Goal: Task Accomplishment & Management: Complete application form

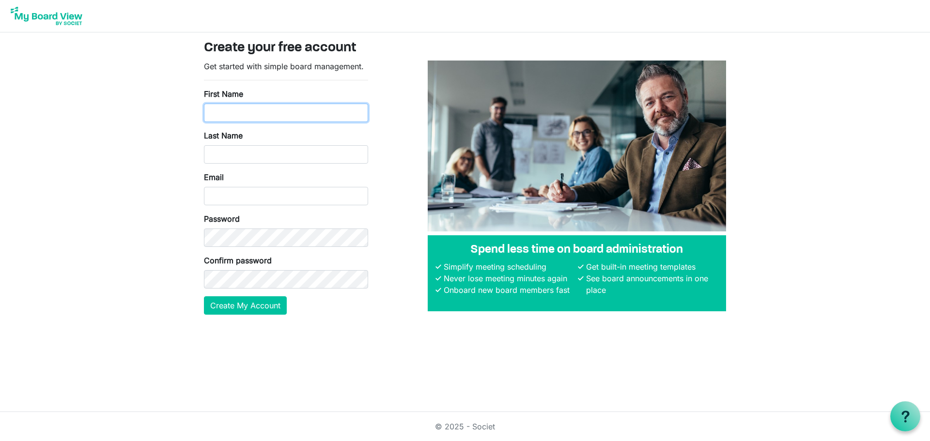
click at [246, 112] on input "First Name" at bounding box center [286, 113] width 164 height 18
type input "Kristin"
type input "Moore"
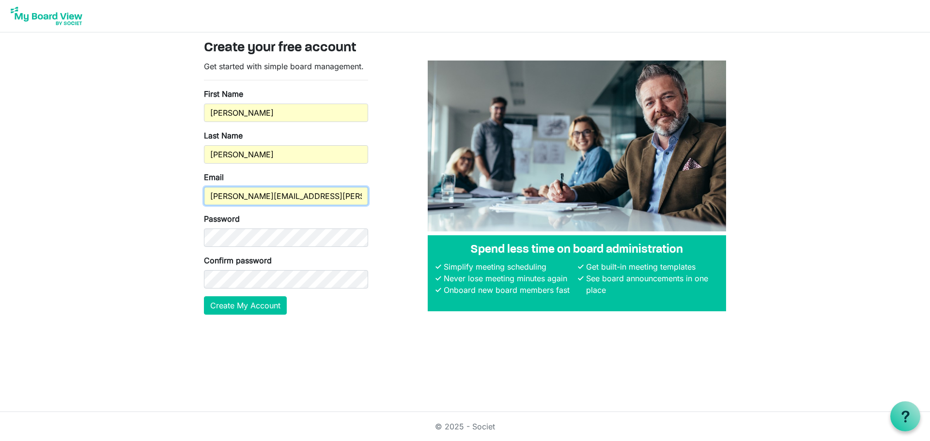
click at [229, 196] on input "kristin.moore@corepathwealth.com" at bounding box center [286, 196] width 164 height 18
click at [273, 195] on input "kristin.moore@corepathwealth.com" at bounding box center [286, 196] width 164 height 18
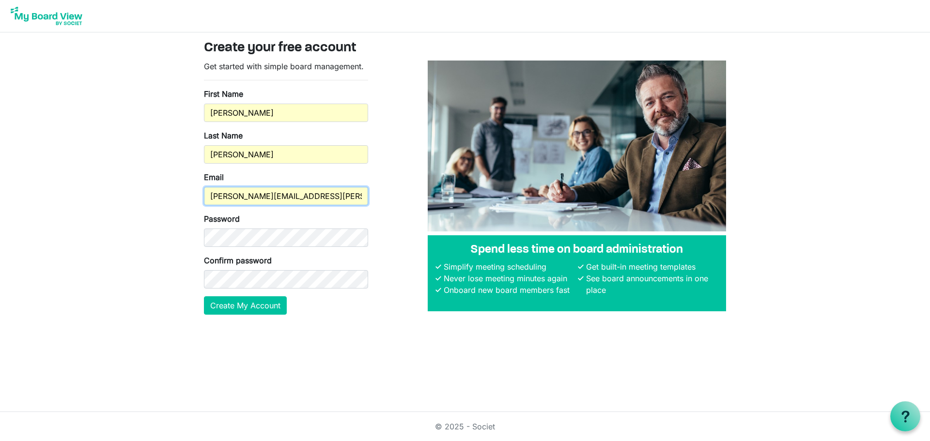
click at [273, 195] on input "kristin.moore@corepathwealth.com" at bounding box center [286, 196] width 164 height 18
type input "[EMAIL_ADDRESS][DOMAIN_NAME]"
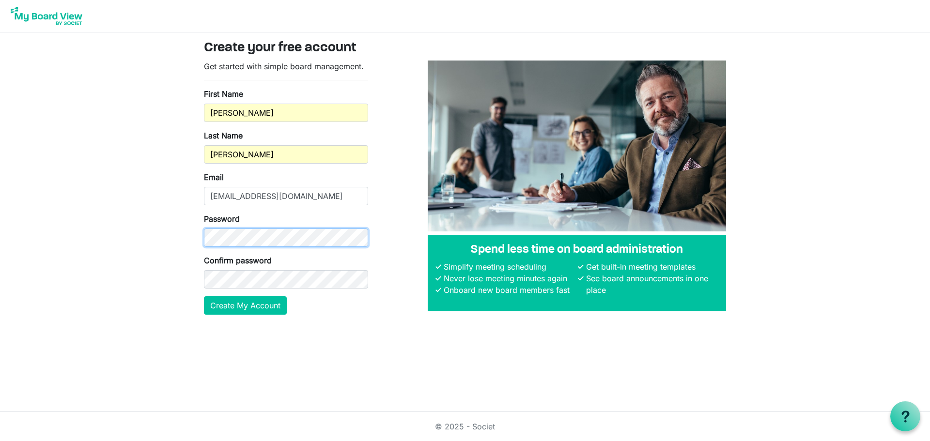
click at [103, 230] on body "Create your free account Get started with simple board management. First Name K…" at bounding box center [465, 165] width 930 height 330
click at [253, 306] on button "Create My Account" at bounding box center [245, 305] width 83 height 18
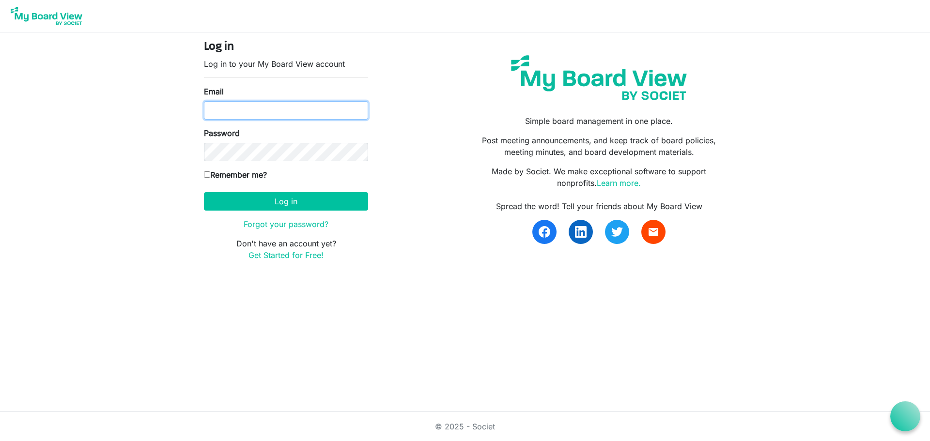
type input "wifsphx@gmail.com"
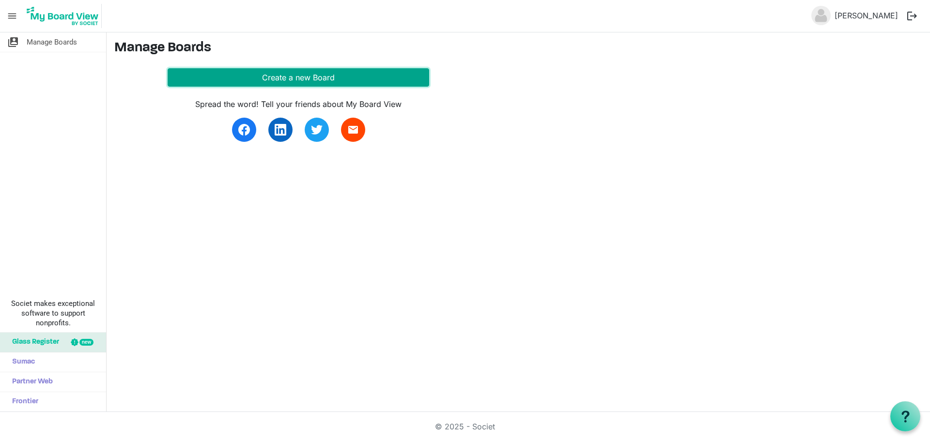
click at [313, 76] on button "Create a new Board" at bounding box center [299, 77] width 262 height 18
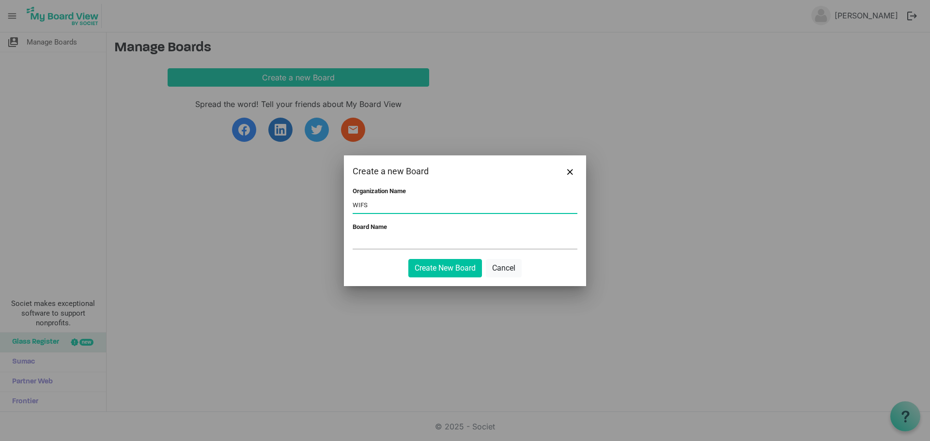
type input "WIFS"
type input "WIFS Phoenix"
click at [383, 207] on input "WIFS" at bounding box center [465, 206] width 225 height 15
type input "WIFS (Women in Insurance and Financial Services)"
click at [443, 264] on button "Create New Board" at bounding box center [445, 268] width 74 height 18
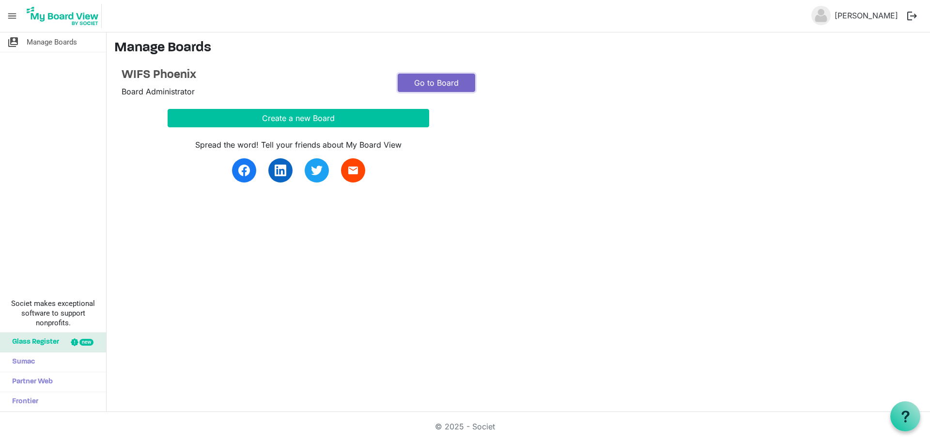
click at [449, 83] on link "Go to Board" at bounding box center [436, 83] width 77 height 18
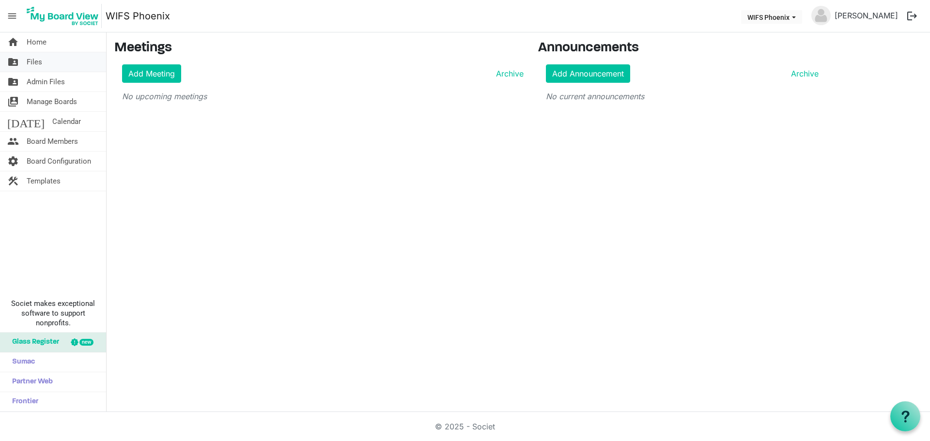
click at [26, 60] on link "folder_shared Files" at bounding box center [53, 61] width 106 height 19
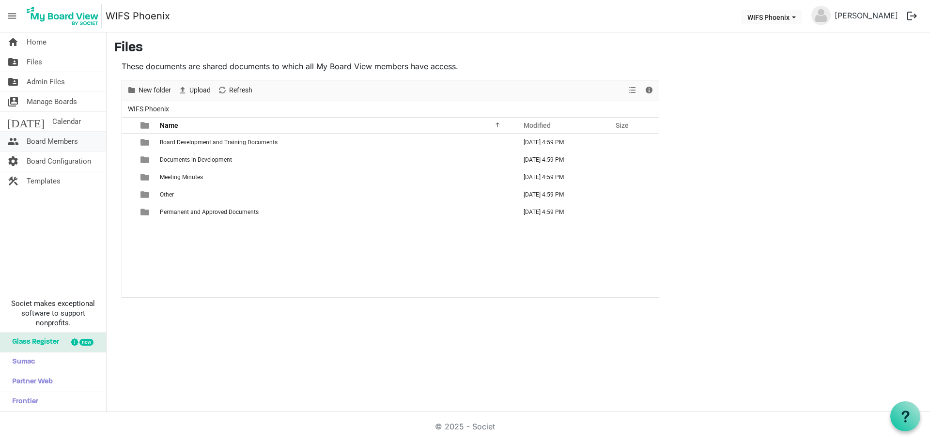
click at [50, 139] on span "Board Members" at bounding box center [52, 141] width 51 height 19
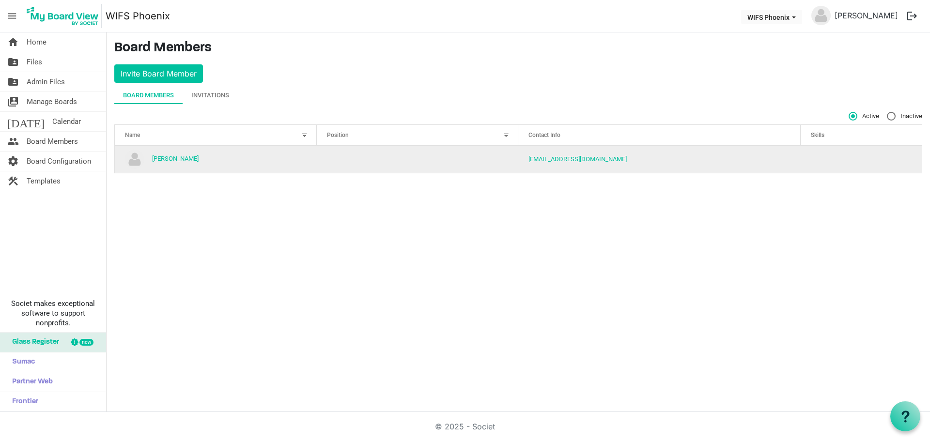
click at [215, 154] on td "[PERSON_NAME]" at bounding box center [216, 159] width 202 height 27
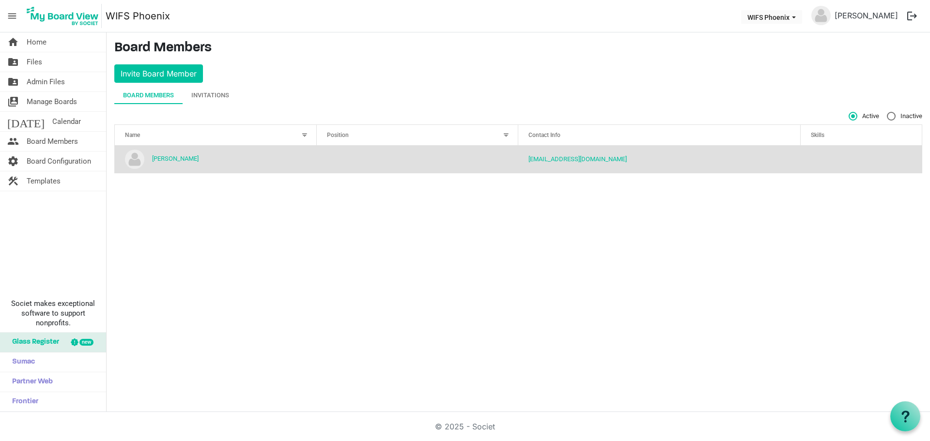
click at [199, 167] on td "[PERSON_NAME]" at bounding box center [216, 159] width 202 height 27
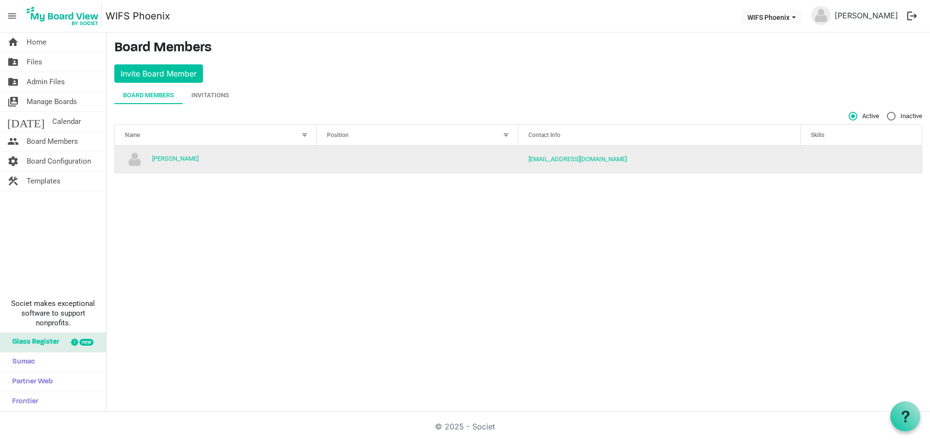
click at [199, 167] on td "[PERSON_NAME]" at bounding box center [216, 159] width 202 height 27
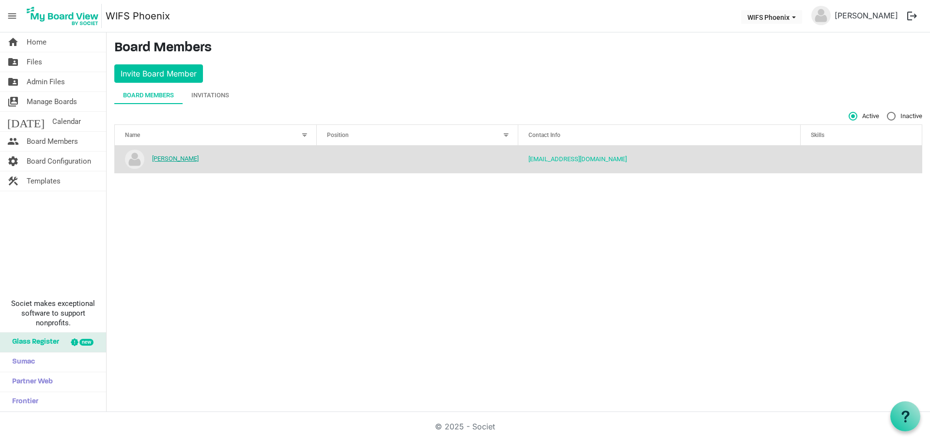
click at [181, 159] on link "[PERSON_NAME]" at bounding box center [175, 158] width 46 height 7
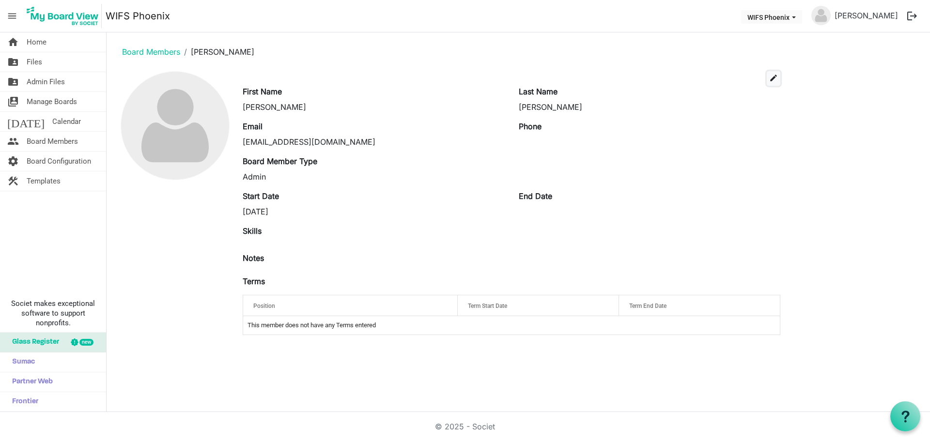
drag, startPoint x: 774, startPoint y: 71, endPoint x: 765, endPoint y: 66, distance: 10.4
click at [773, 71] on button "edit" at bounding box center [774, 78] width 14 height 15
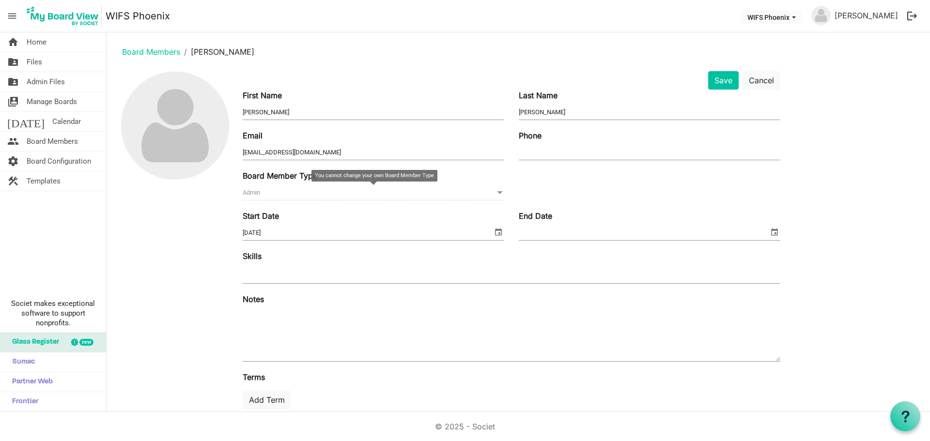
click at [499, 192] on span at bounding box center [499, 192] width 9 height 11
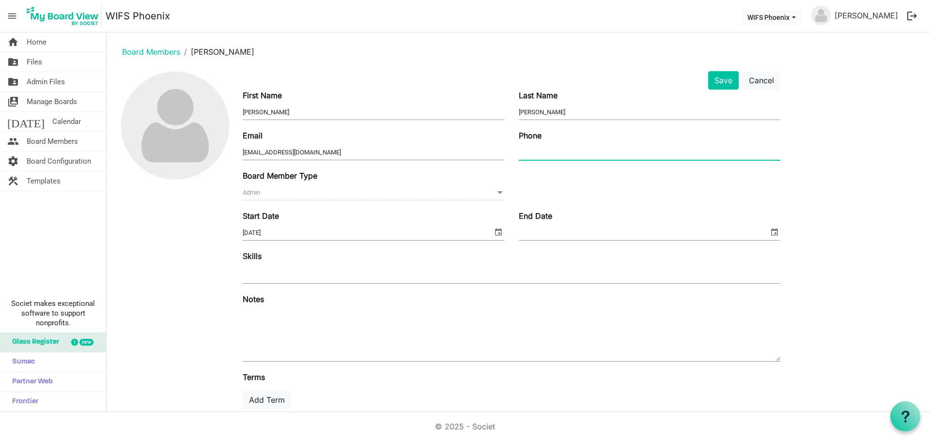
click at [542, 151] on input "Phone" at bounding box center [650, 152] width 262 height 15
type input "4802785808"
type input "kristin.moore@corepathwealth.com"
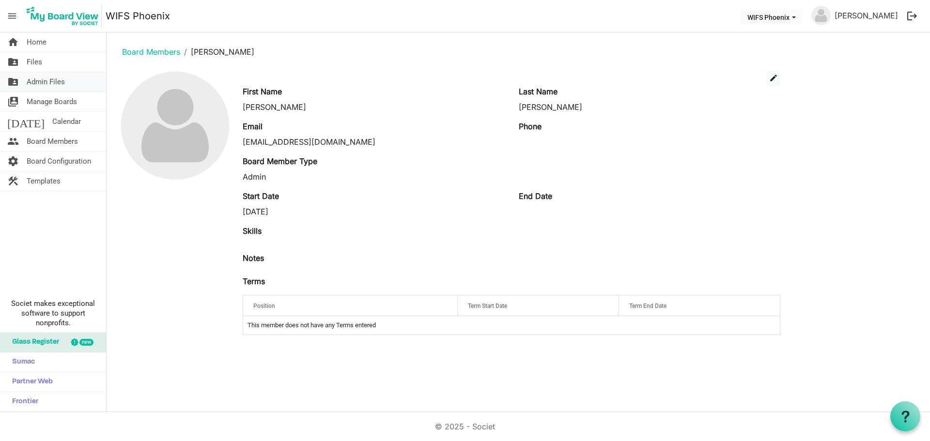
click at [48, 80] on span "Admin Files" at bounding box center [46, 81] width 38 height 19
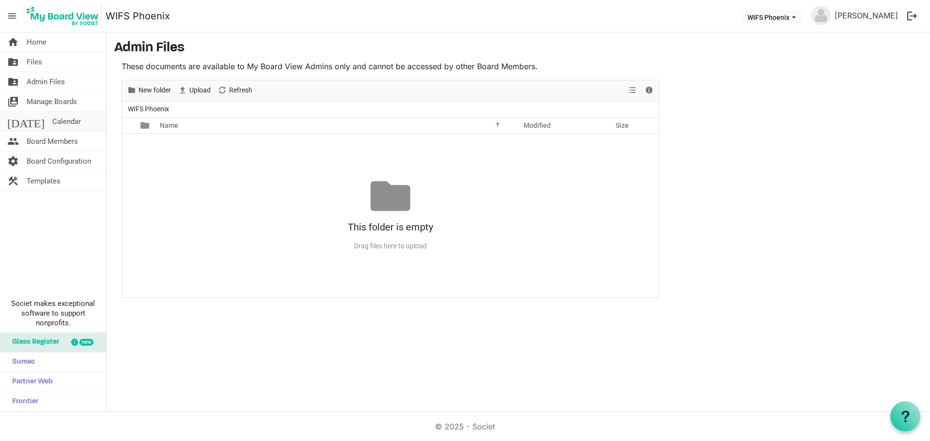
click at [52, 120] on span "Calendar" at bounding box center [66, 121] width 29 height 19
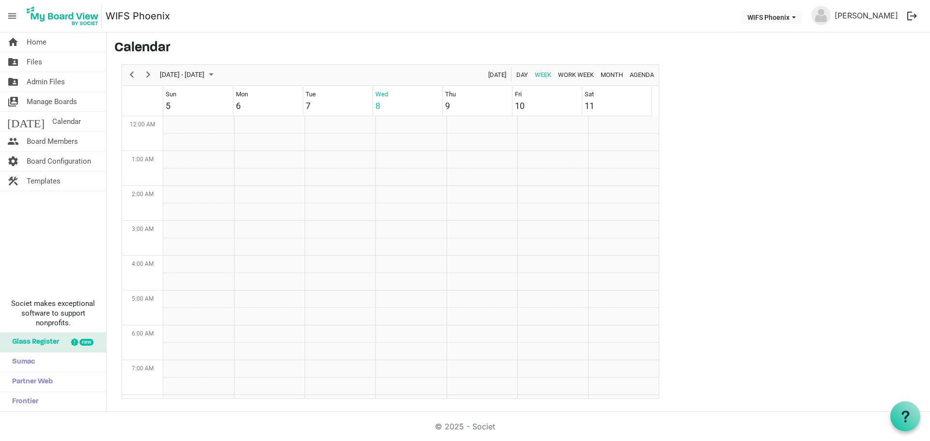
scroll to position [314, 0]
click at [50, 162] on span "Board Configuration" at bounding box center [59, 161] width 64 height 19
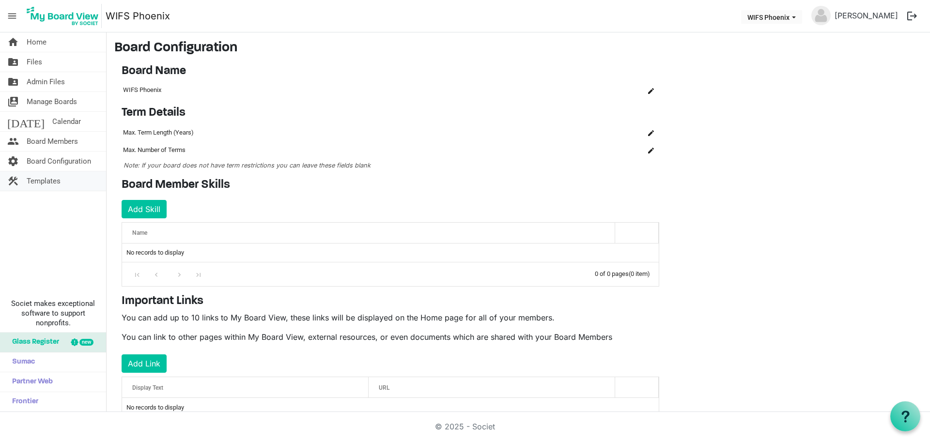
click at [58, 177] on span "Templates" at bounding box center [44, 180] width 34 height 19
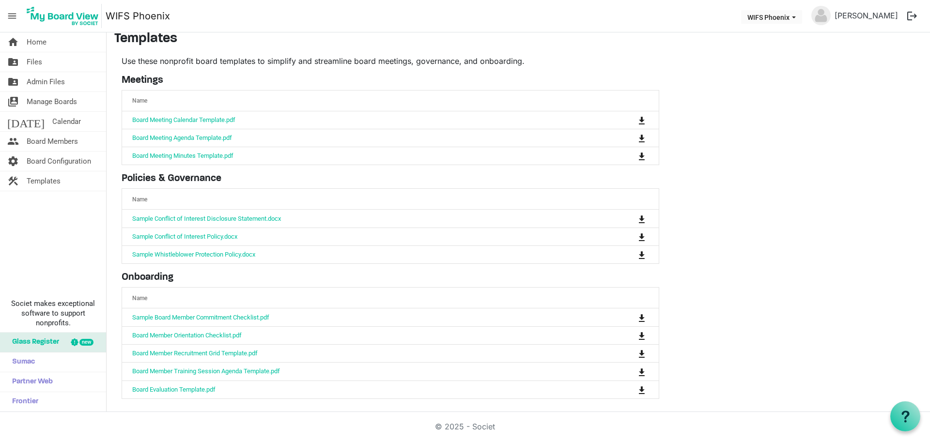
scroll to position [10, 0]
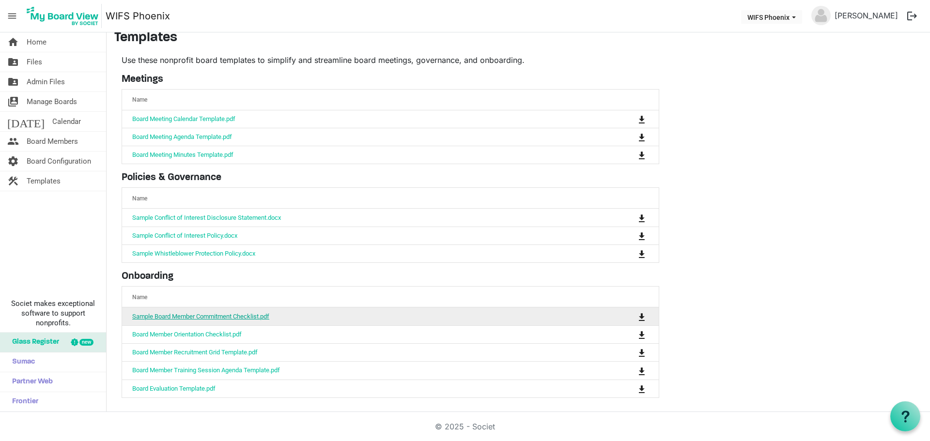
click at [246, 315] on link "Sample Board Member Commitment Checklist.pdf" at bounding box center [200, 316] width 137 height 7
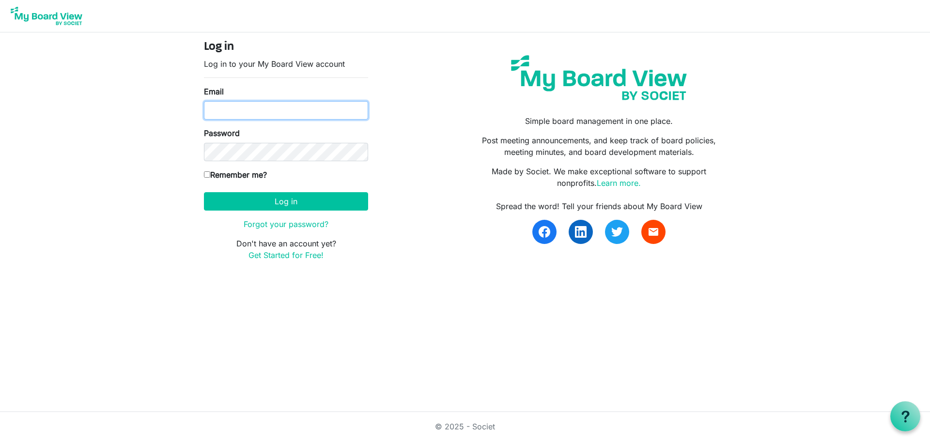
type input "wifsphx@gmail.com"
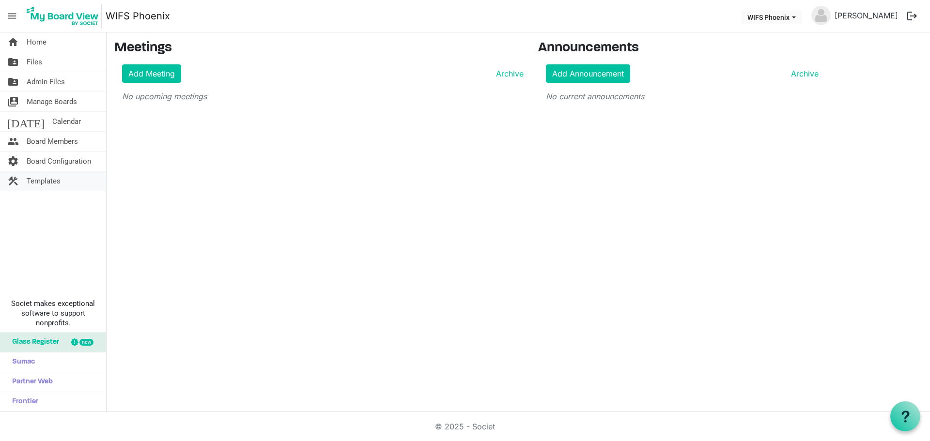
click at [48, 182] on span "Templates" at bounding box center [44, 180] width 34 height 19
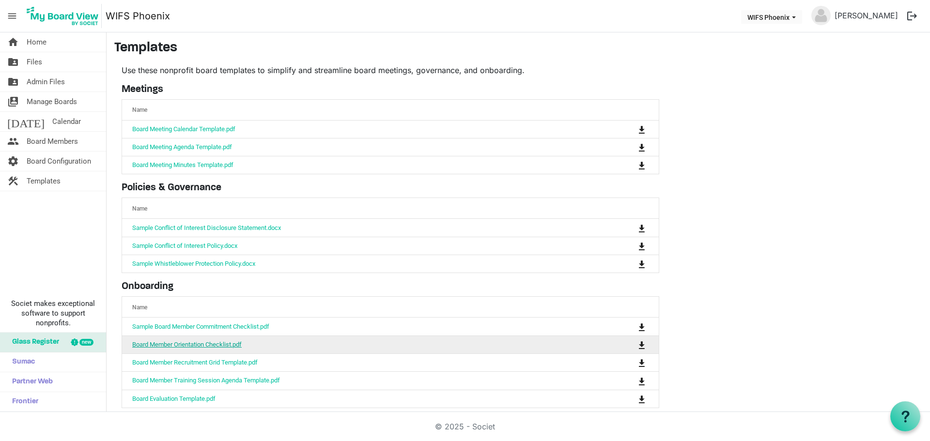
click at [208, 343] on link "Board Member Orientation Checklist.pdf" at bounding box center [186, 344] width 109 height 7
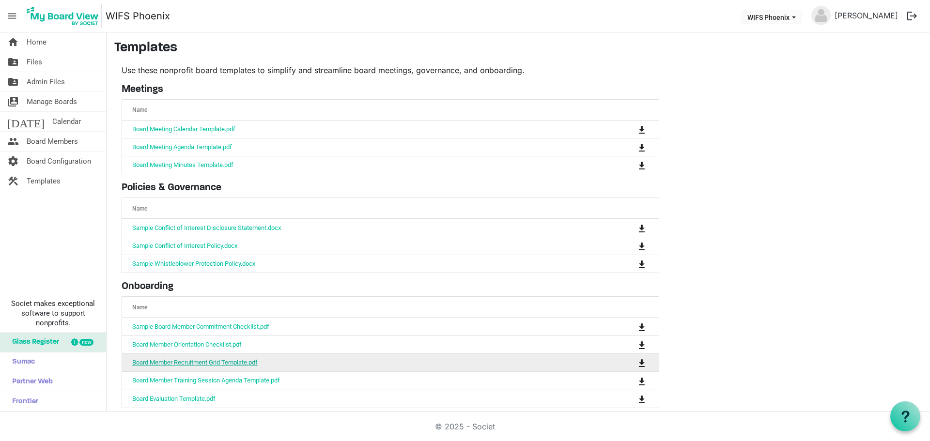
click at [238, 364] on link "Board Member Recruitment Grid Template.pdf" at bounding box center [194, 362] width 125 height 7
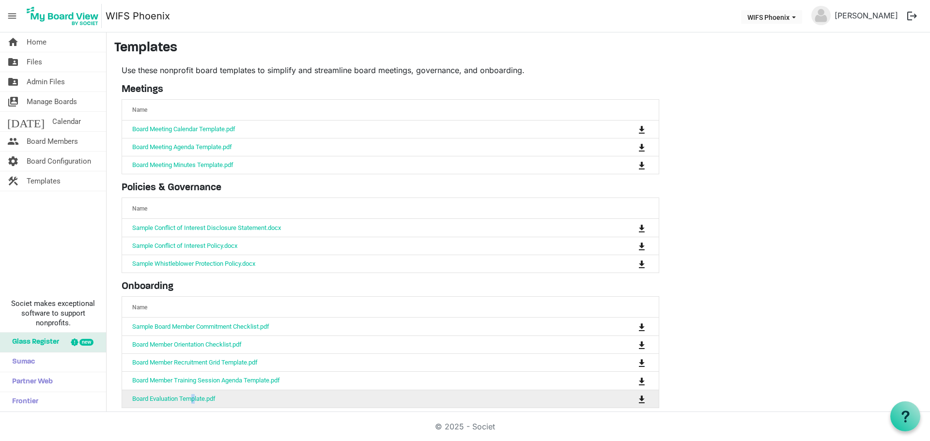
click at [195, 401] on td "Board Evaluation Template.pdf" at bounding box center [360, 399] width 476 height 18
click at [196, 397] on link "Board Evaluation Template.pdf" at bounding box center [173, 398] width 83 height 7
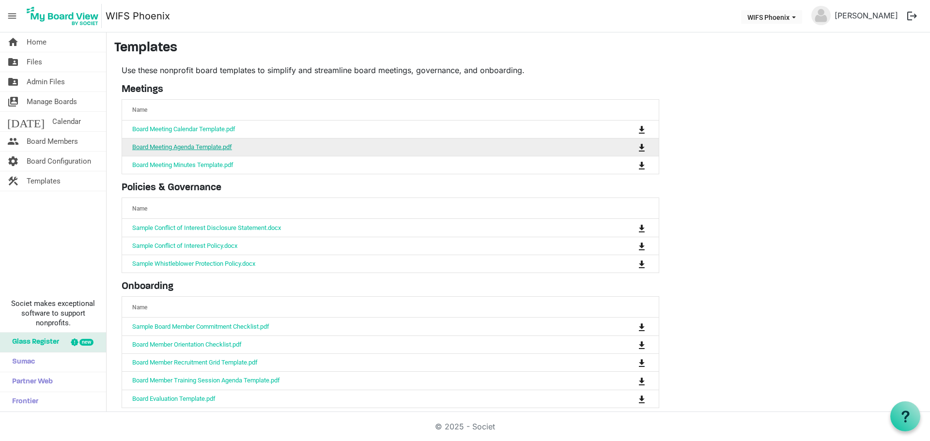
click at [212, 148] on link "Board Meeting Agenda Template.pdf" at bounding box center [182, 146] width 100 height 7
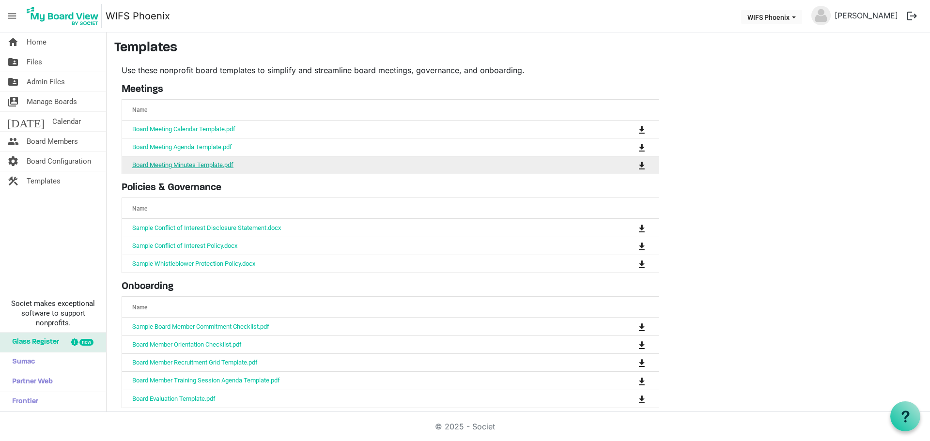
click at [210, 163] on link "Board Meeting Minutes Template.pdf" at bounding box center [182, 164] width 101 height 7
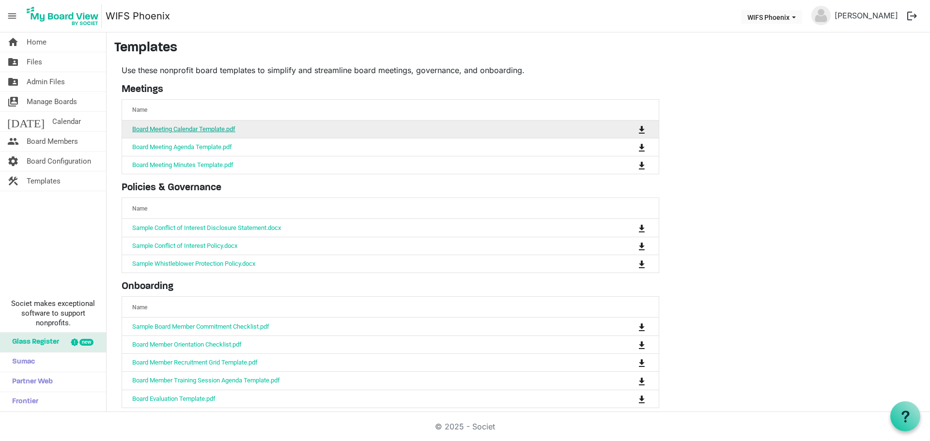
click at [180, 127] on link "Board Meeting Calendar Template.pdf" at bounding box center [183, 128] width 103 height 7
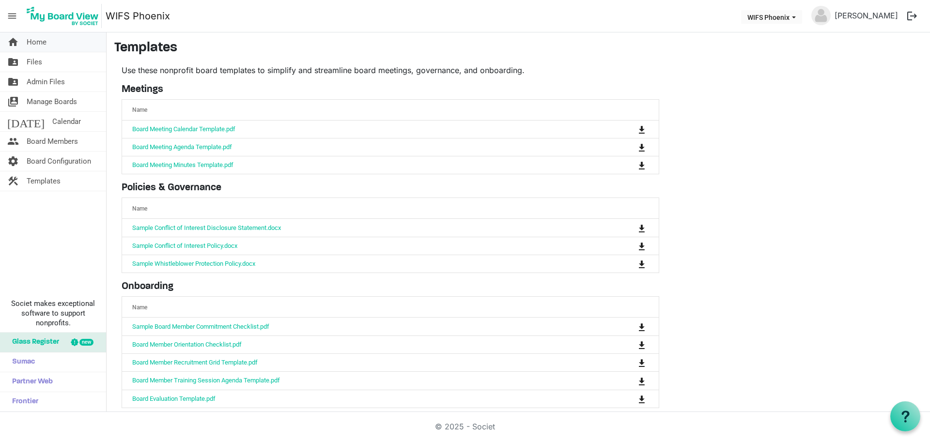
click at [42, 46] on span "Home" at bounding box center [37, 41] width 20 height 19
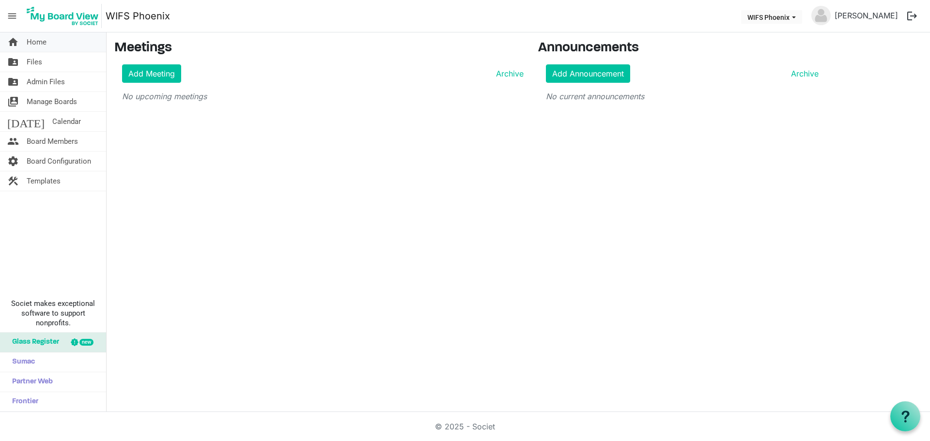
click at [41, 42] on span "Home" at bounding box center [37, 41] width 20 height 19
click at [50, 140] on span "Board Members" at bounding box center [52, 141] width 51 height 19
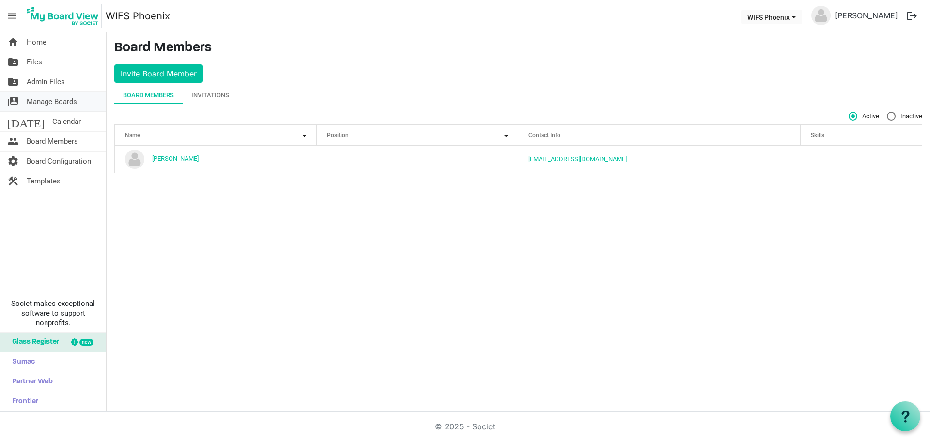
click at [53, 103] on span "Manage Boards" at bounding box center [52, 101] width 50 height 19
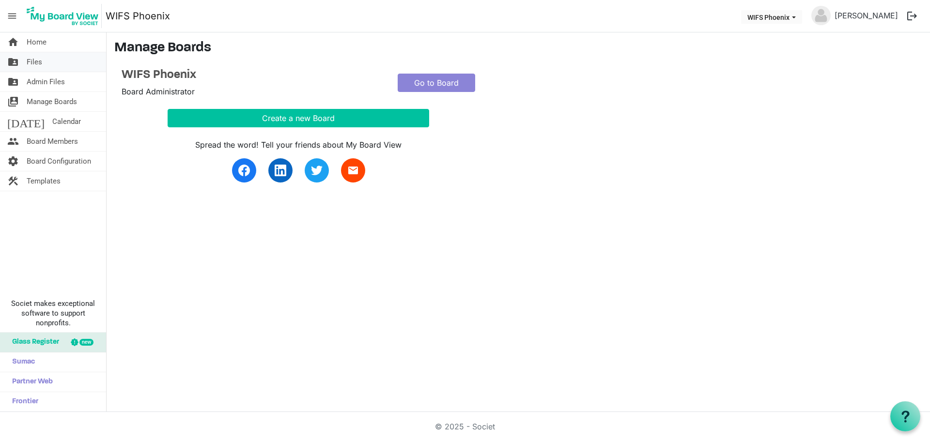
click at [36, 60] on span "Files" at bounding box center [34, 61] width 15 height 19
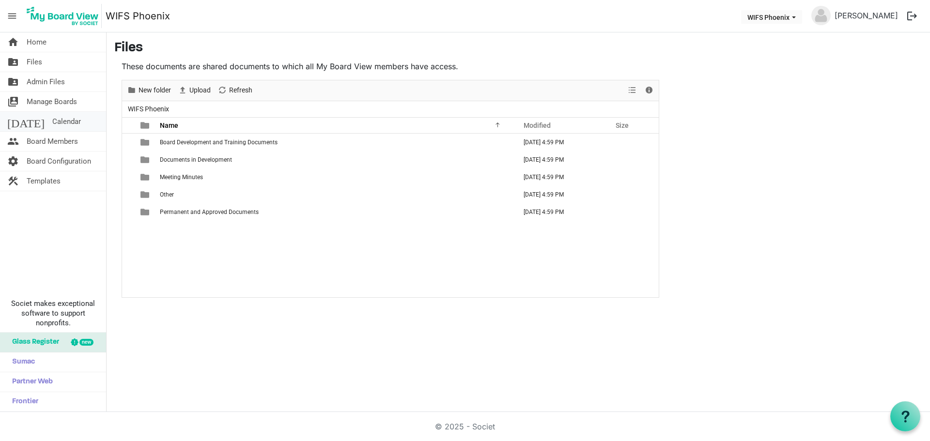
click at [52, 123] on span "Calendar" at bounding box center [66, 121] width 29 height 19
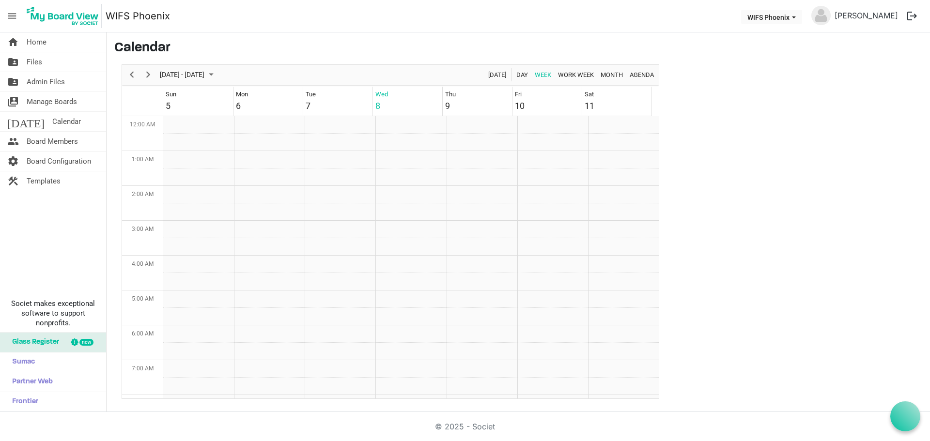
scroll to position [314, 0]
click at [46, 180] on span "Templates" at bounding box center [44, 180] width 34 height 19
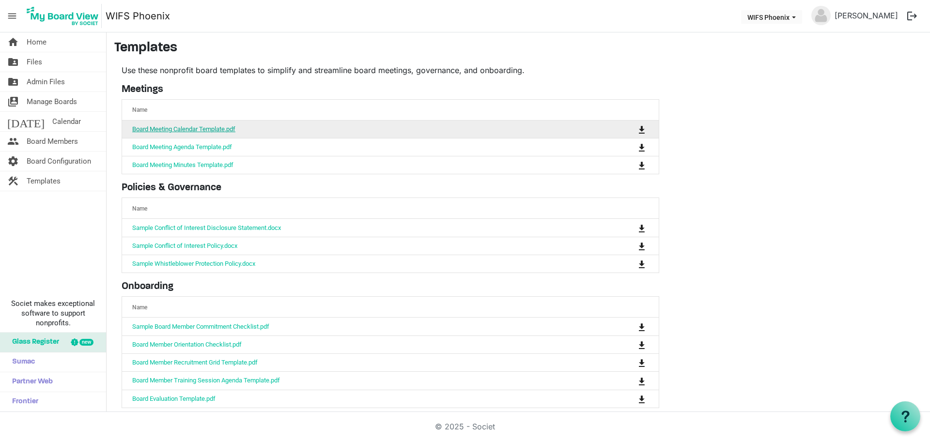
click at [189, 131] on link "Board Meeting Calendar Template.pdf" at bounding box center [183, 128] width 103 height 7
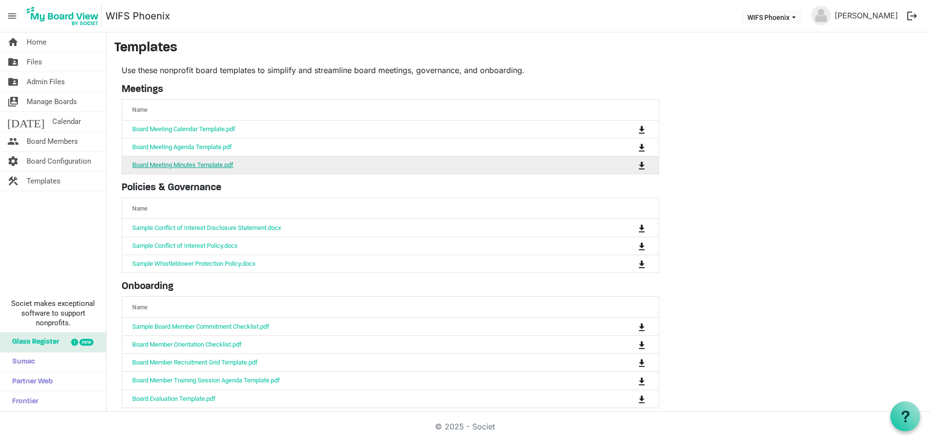
click at [215, 167] on link "Board Meeting Minutes Template.pdf" at bounding box center [182, 164] width 101 height 7
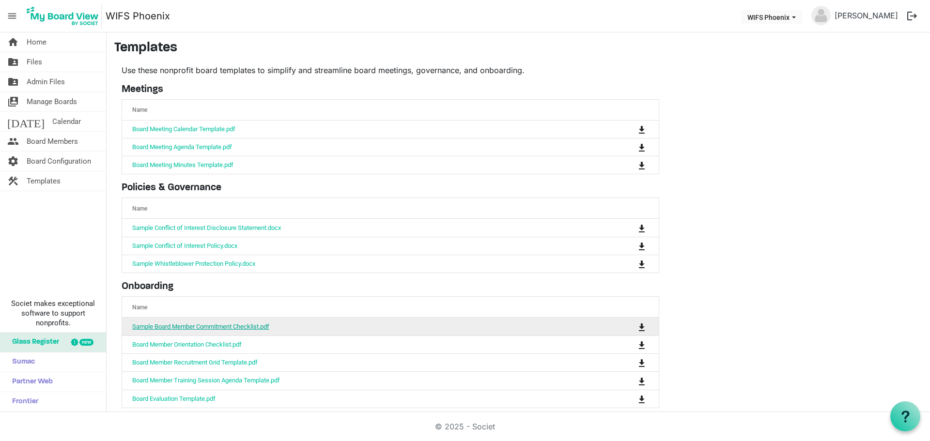
click at [238, 324] on link "Sample Board Member Commitment Checklist.pdf" at bounding box center [200, 326] width 137 height 7
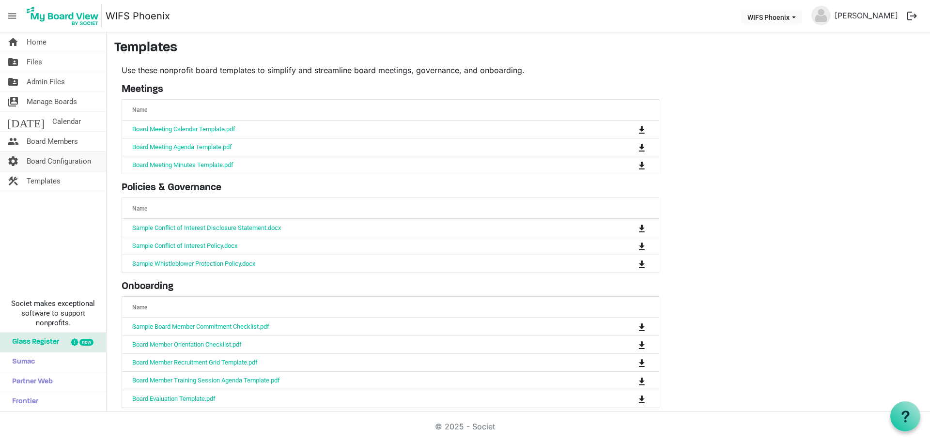
click at [43, 156] on span "Board Configuration" at bounding box center [59, 161] width 64 height 19
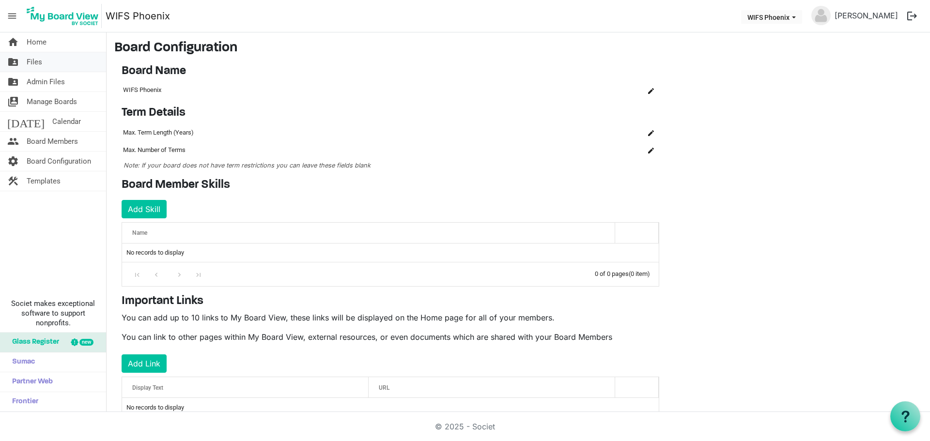
click at [39, 63] on span "Files" at bounding box center [34, 61] width 15 height 19
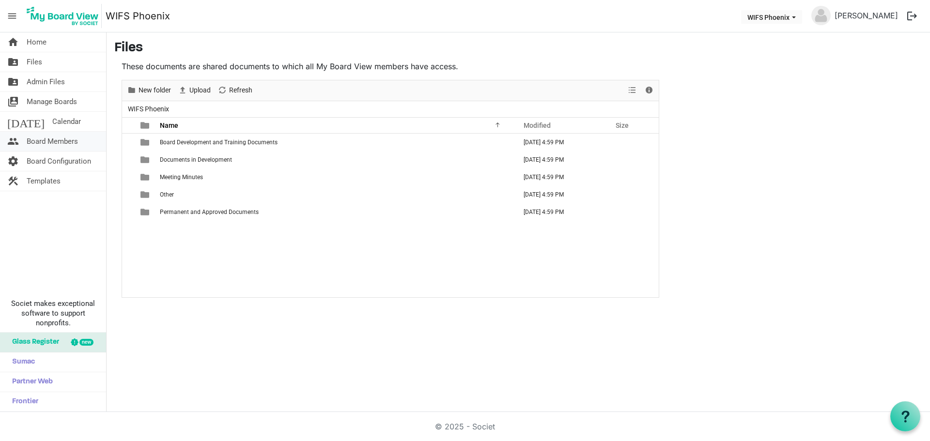
click at [60, 139] on span "Board Members" at bounding box center [52, 141] width 51 height 19
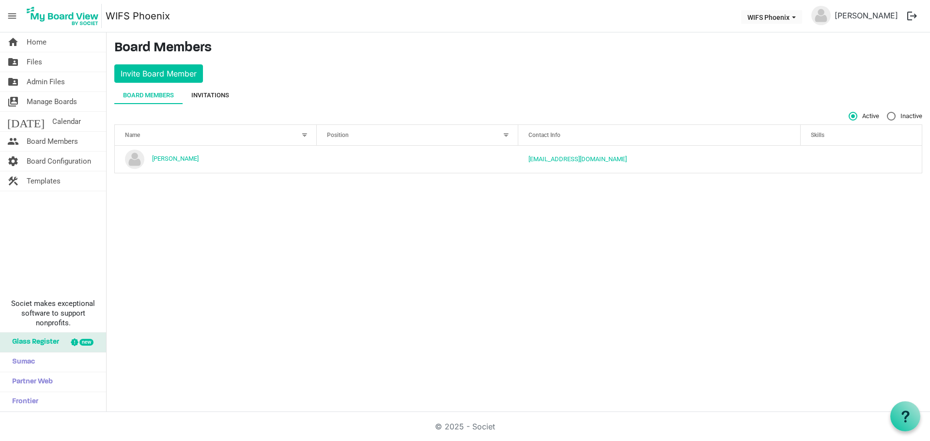
click at [210, 93] on div "Invitations" at bounding box center [210, 96] width 38 height 10
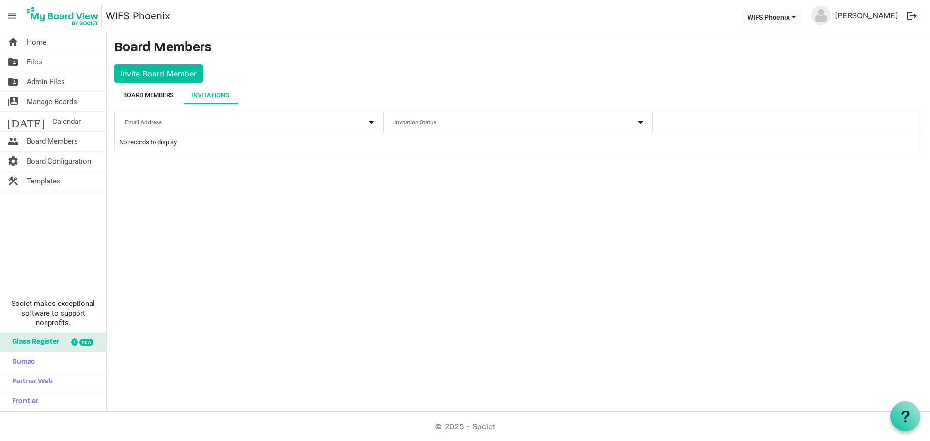
click at [155, 99] on div "Board Members" at bounding box center [148, 96] width 51 height 10
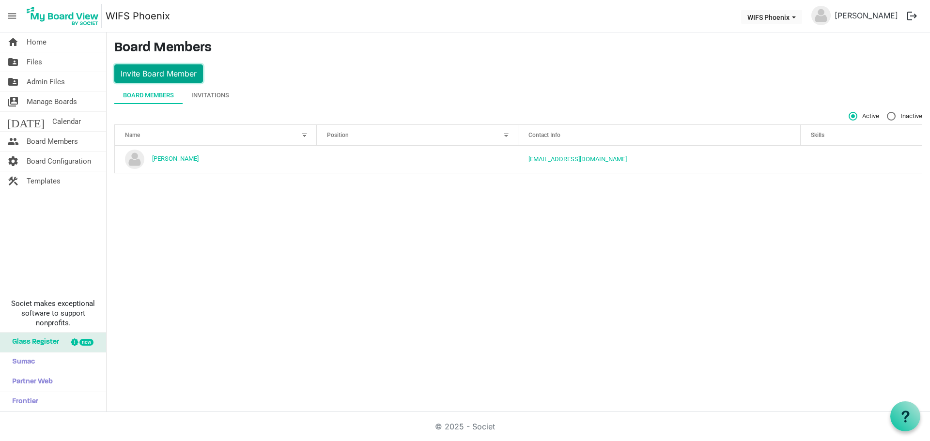
click at [147, 79] on button "Invite Board Member" at bounding box center [158, 73] width 89 height 18
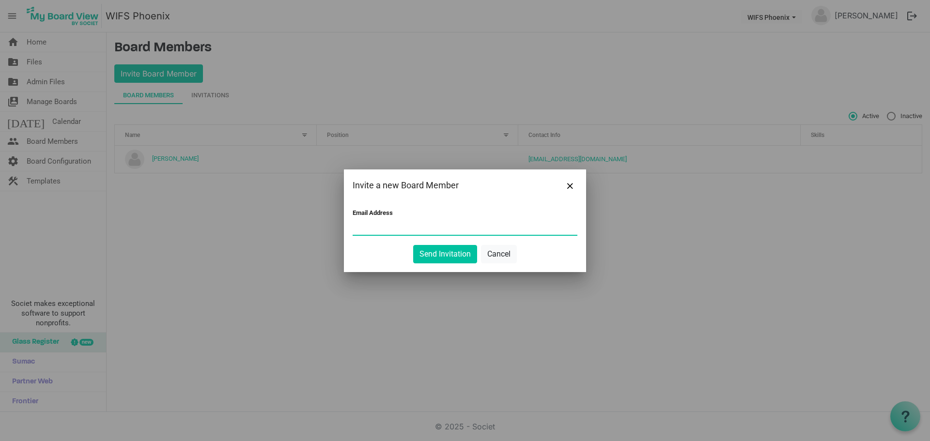
click at [385, 221] on input "Email Address" at bounding box center [465, 227] width 225 height 15
type input "rhiana@silverhawkfinancial.com"
click at [437, 251] on button "Send Invitation" at bounding box center [445, 254] width 64 height 18
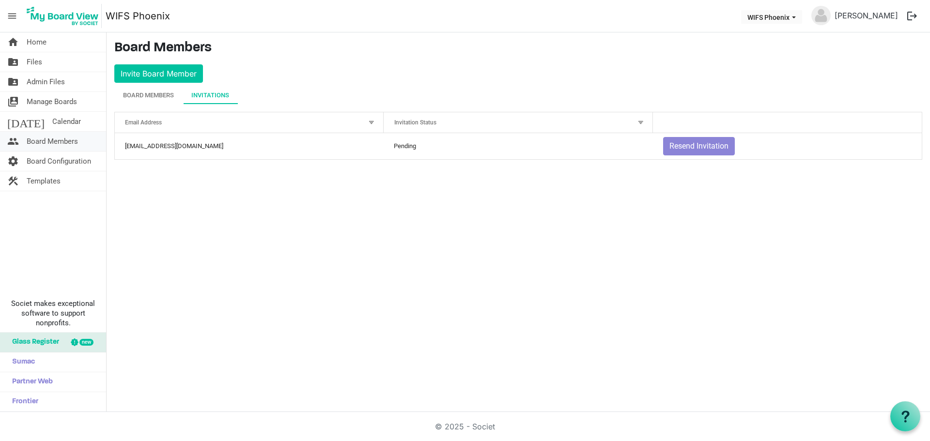
click at [74, 144] on span "Board Members" at bounding box center [52, 141] width 51 height 19
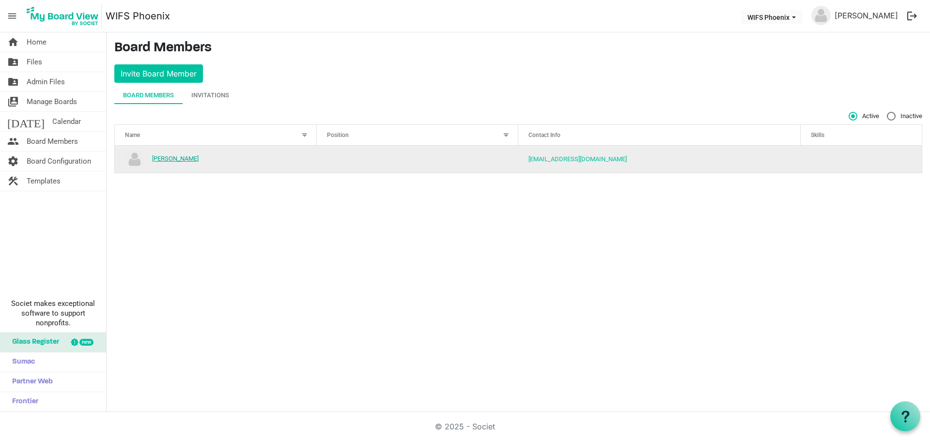
click at [164, 160] on link "[PERSON_NAME]" at bounding box center [175, 158] width 46 height 7
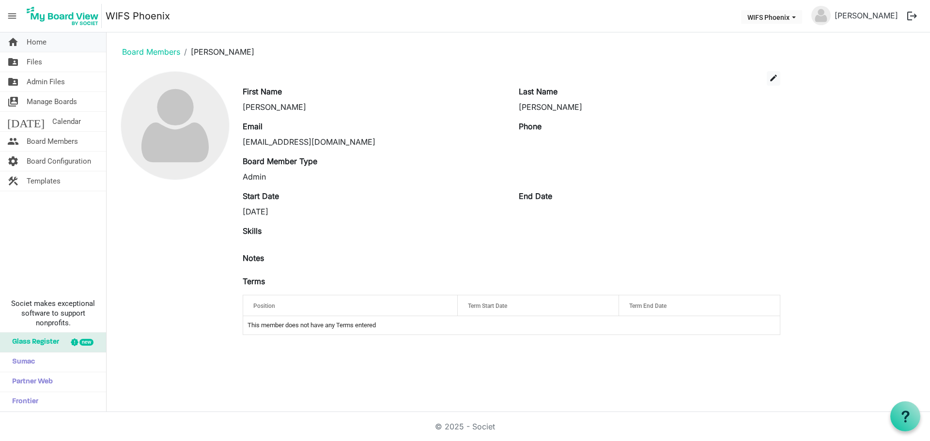
click at [35, 44] on span "Home" at bounding box center [37, 41] width 20 height 19
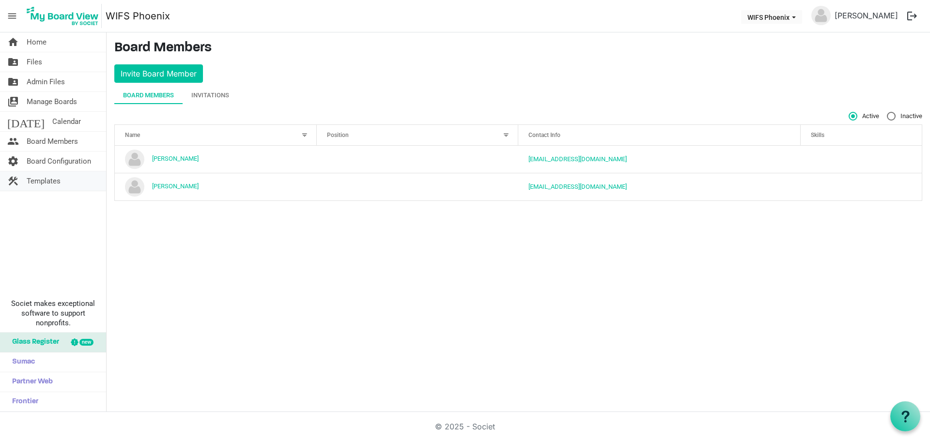
click at [41, 181] on span "Templates" at bounding box center [44, 180] width 34 height 19
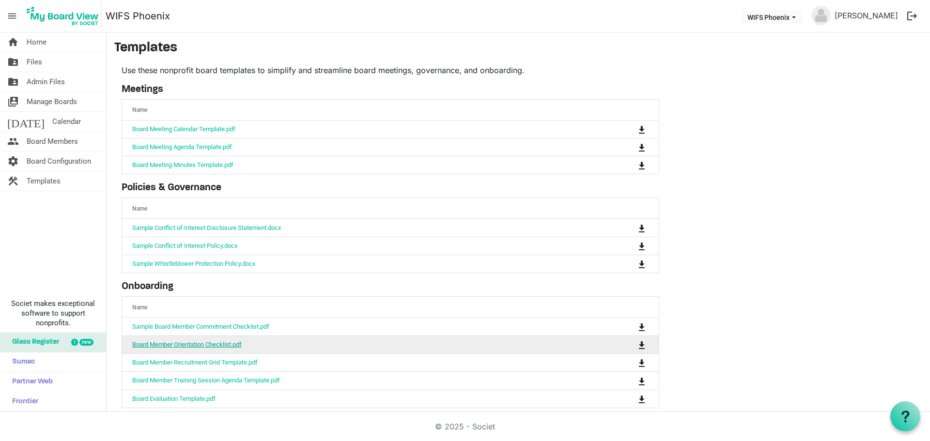
click at [190, 344] on link "Board Member Orientation Checklist.pdf" at bounding box center [186, 344] width 109 height 7
